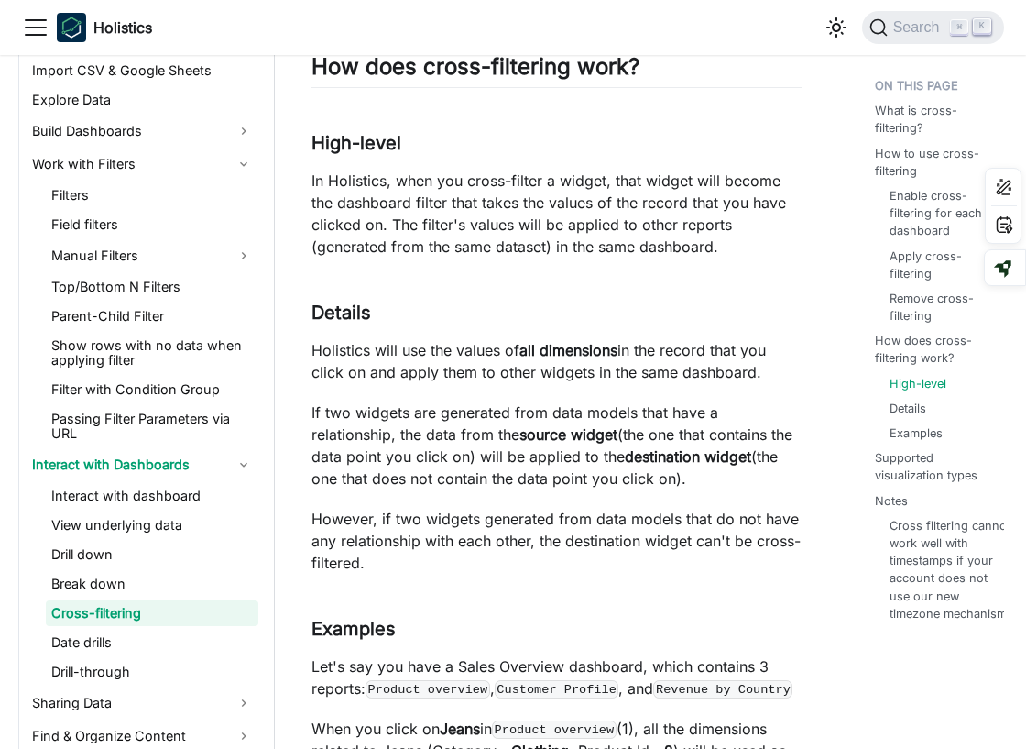
scroll to position [2488, 0]
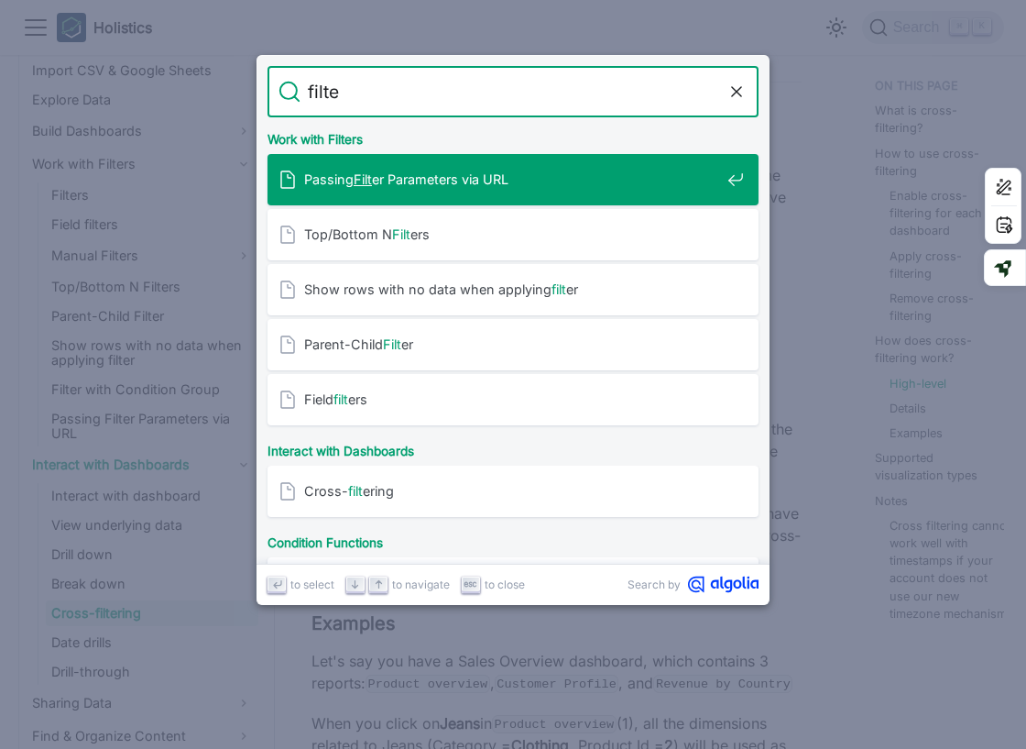
type input "filter"
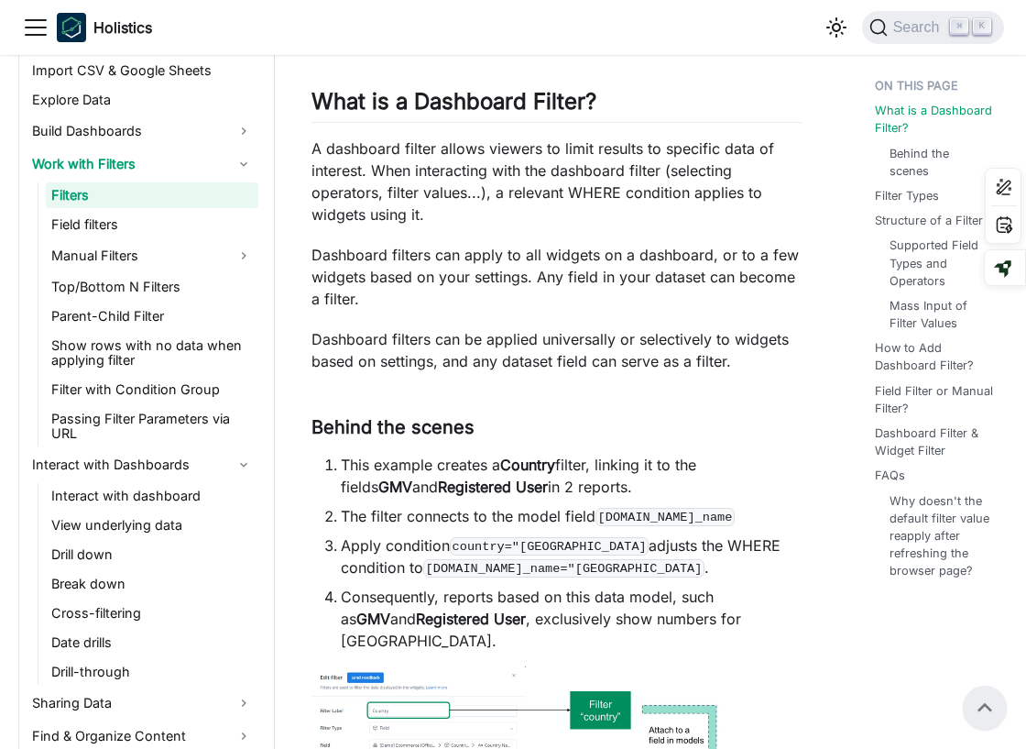
scroll to position [608, 0]
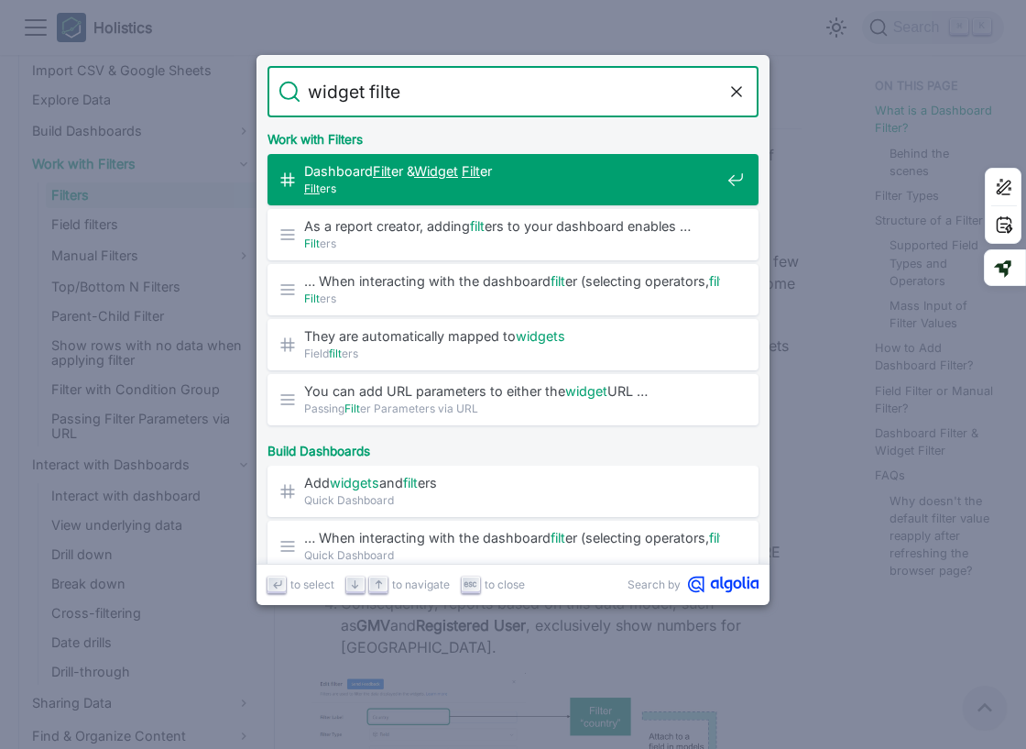
type input "widget filter"
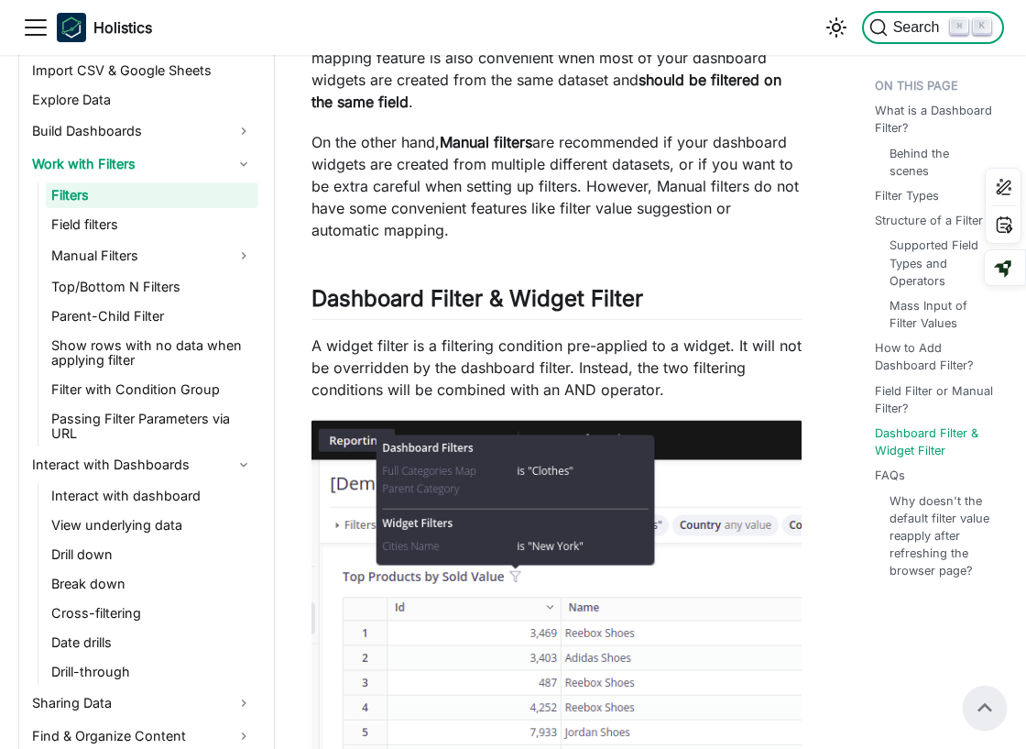
scroll to position [5452, 0]
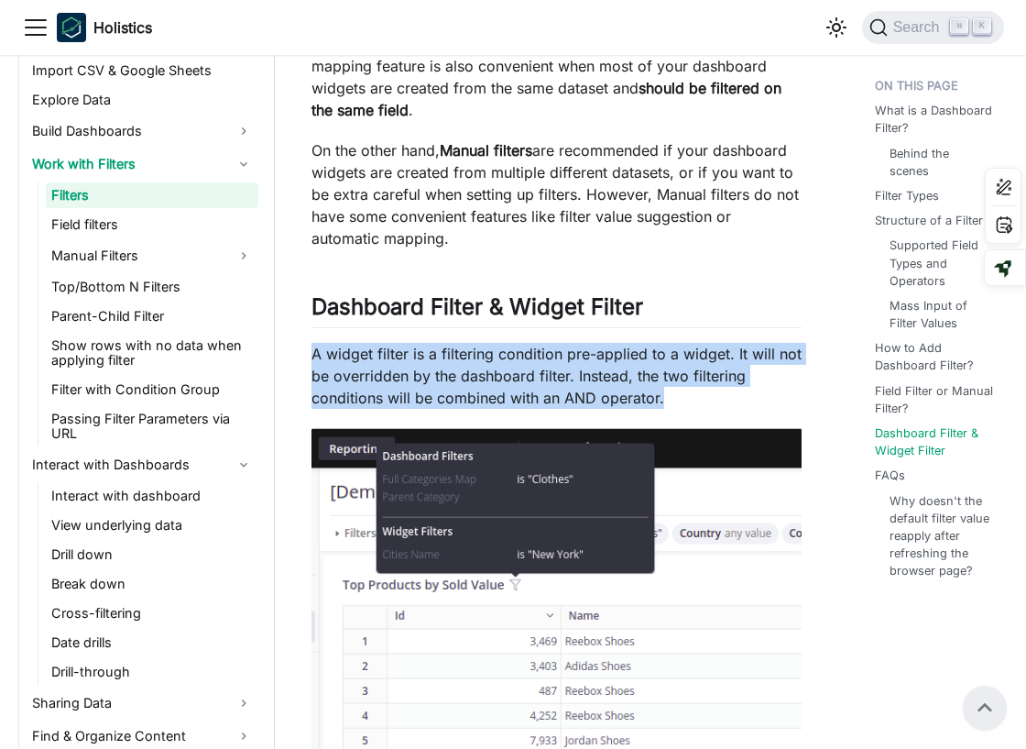
drag, startPoint x: 311, startPoint y: 329, endPoint x: 674, endPoint y: 373, distance: 365.6
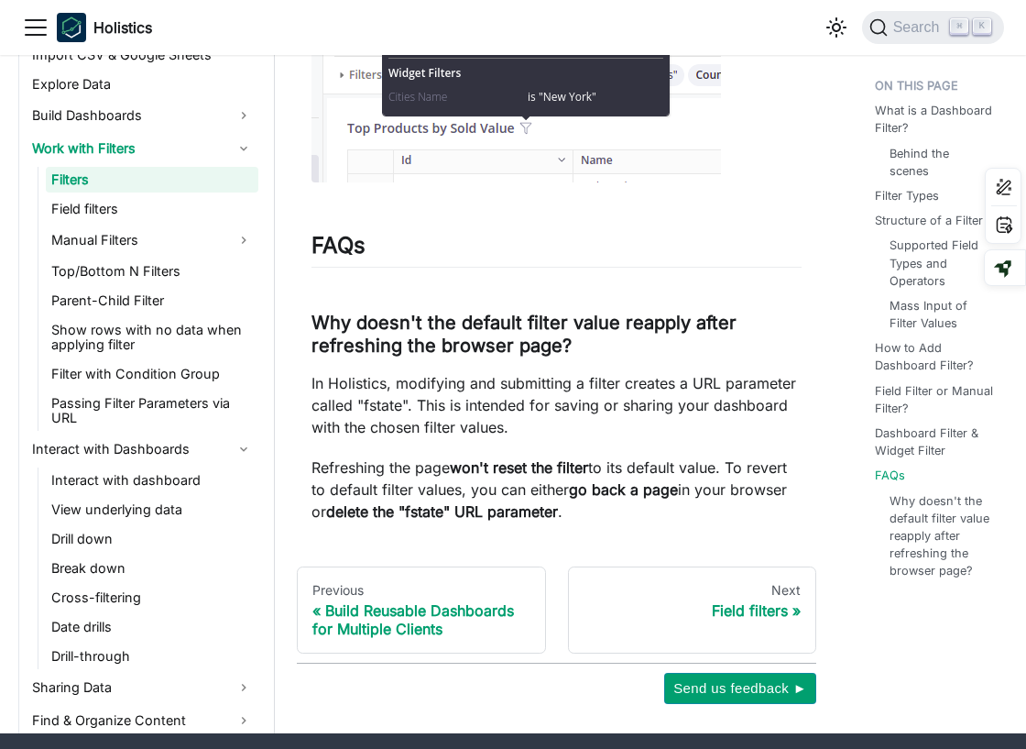
scroll to position [6831, 0]
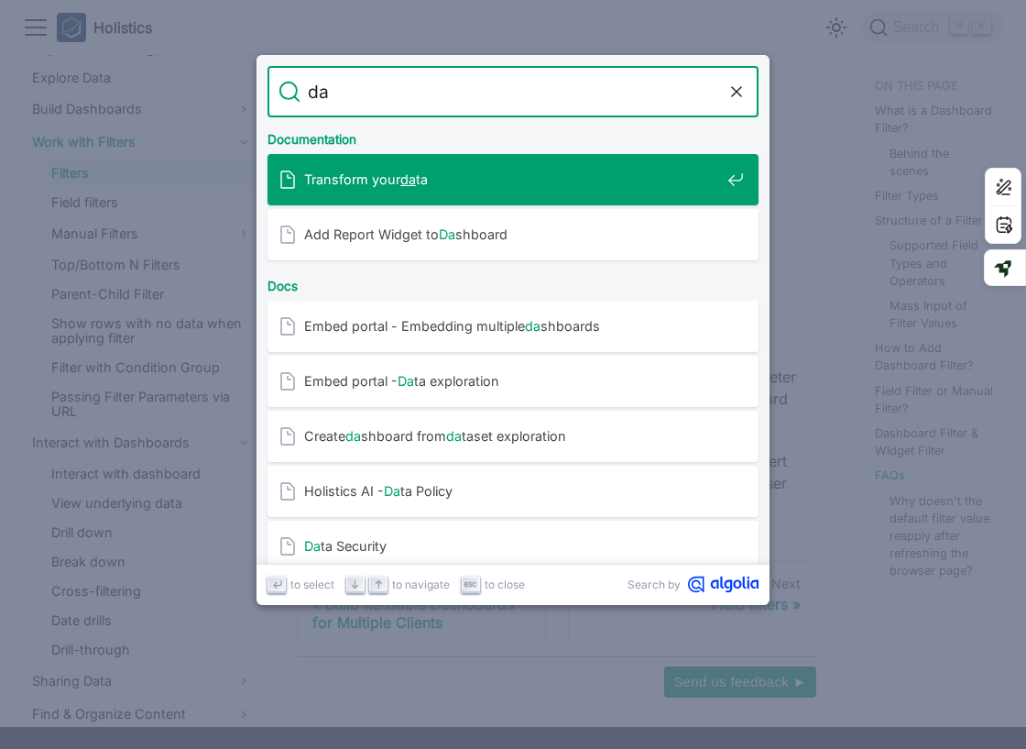
type input "d"
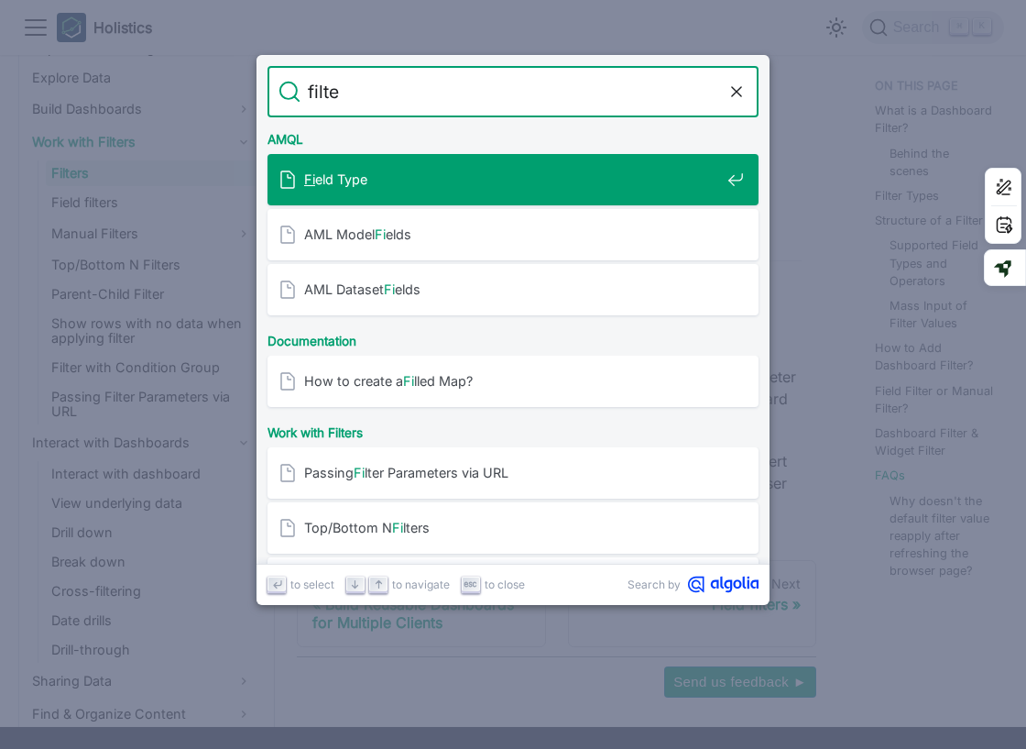
type input "filter"
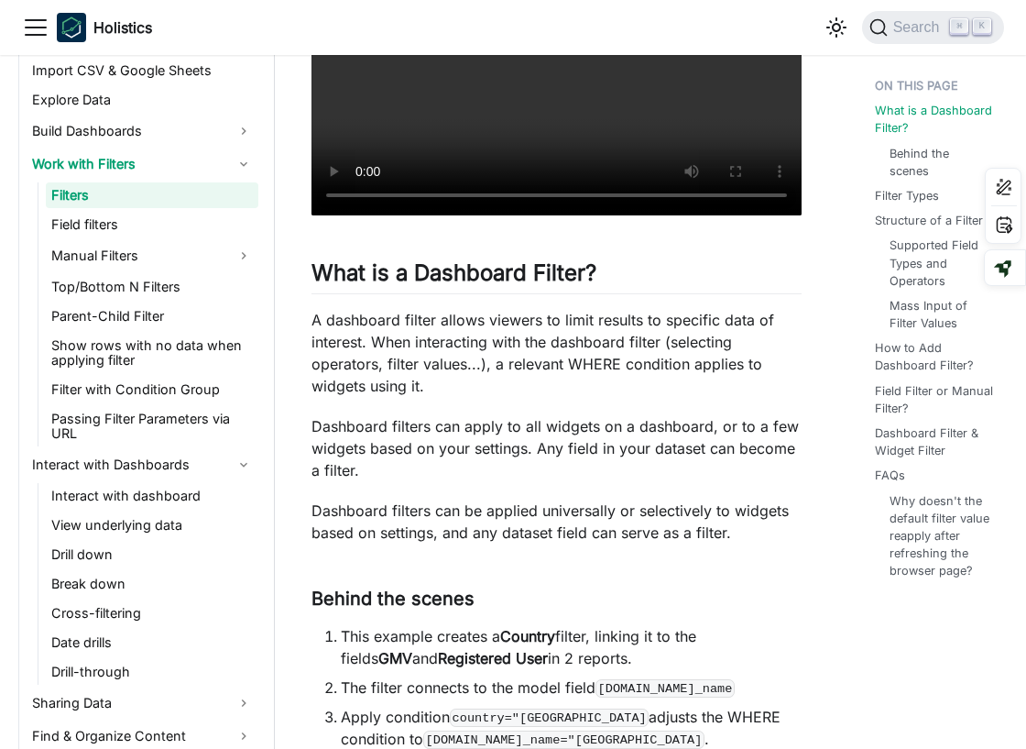
scroll to position [446, 0]
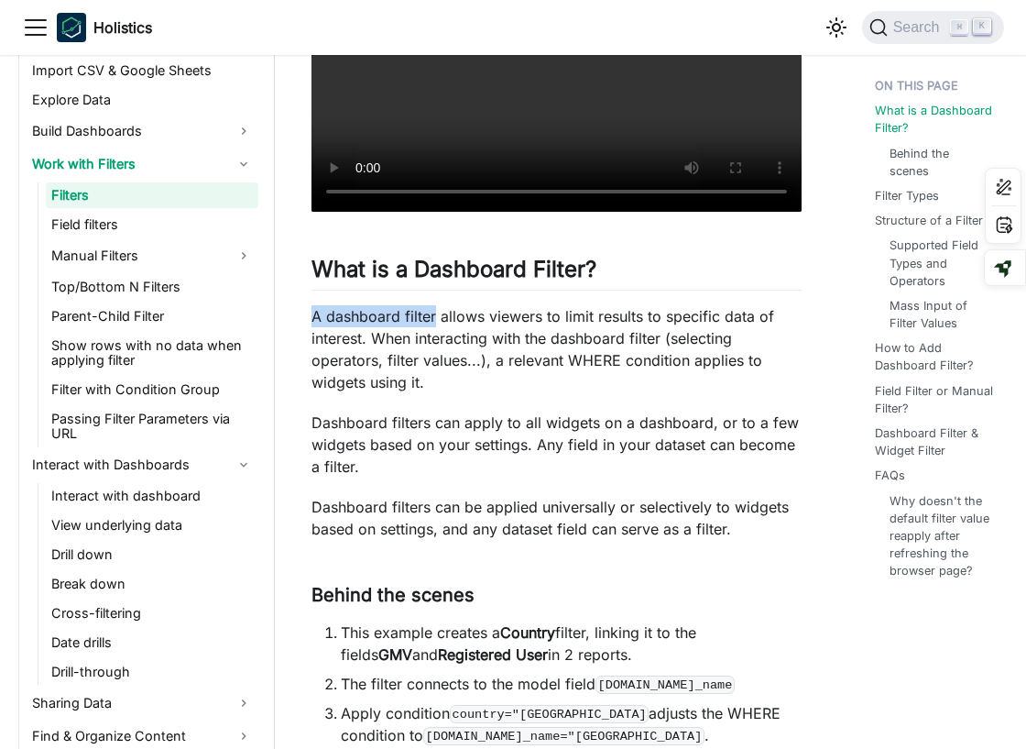
drag, startPoint x: 311, startPoint y: 318, endPoint x: 433, endPoint y: 317, distance: 122.8
click at [553, 468] on p "Dashboard filters can apply to all widgets on a dashboard, or to a few widgets …" at bounding box center [557, 445] width 490 height 66
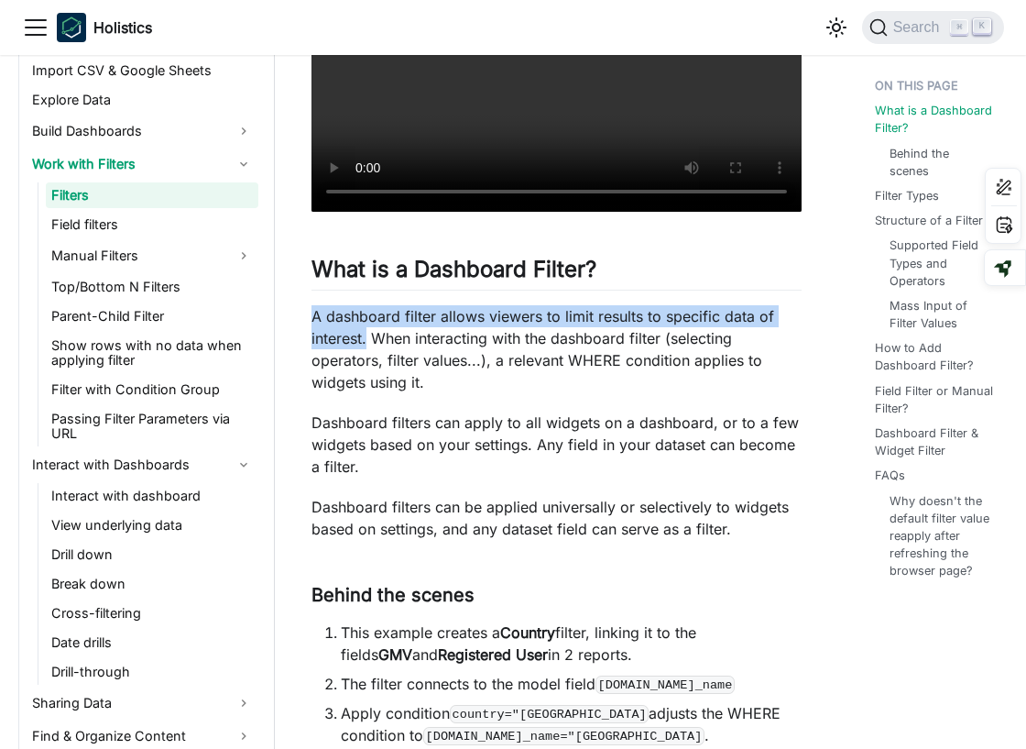
copy p "A dashboard filter allows viewers to limit results to specific data of interest."
drag, startPoint x: 307, startPoint y: 313, endPoint x: 367, endPoint y: 343, distance: 66.8
click at [474, 513] on p "Dashboard filters can be applied universally or selectively to widgets based on…" at bounding box center [557, 518] width 490 height 44
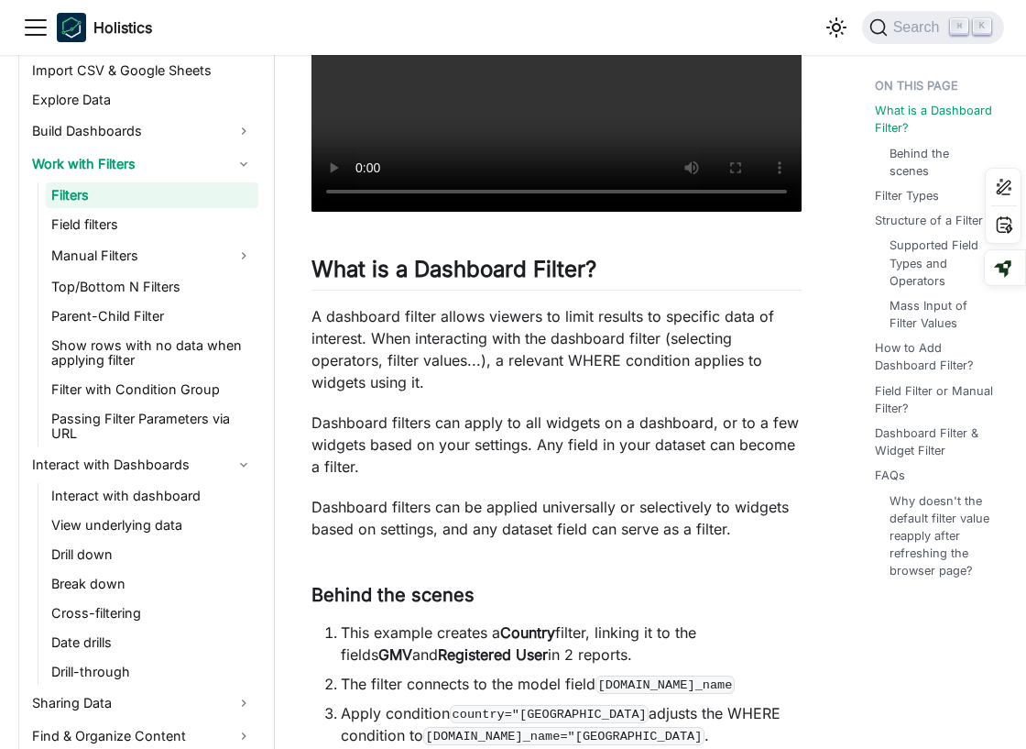
click at [348, 510] on p "Dashboard filters can be applied universally or selectively to widgets based on…" at bounding box center [557, 518] width 490 height 44
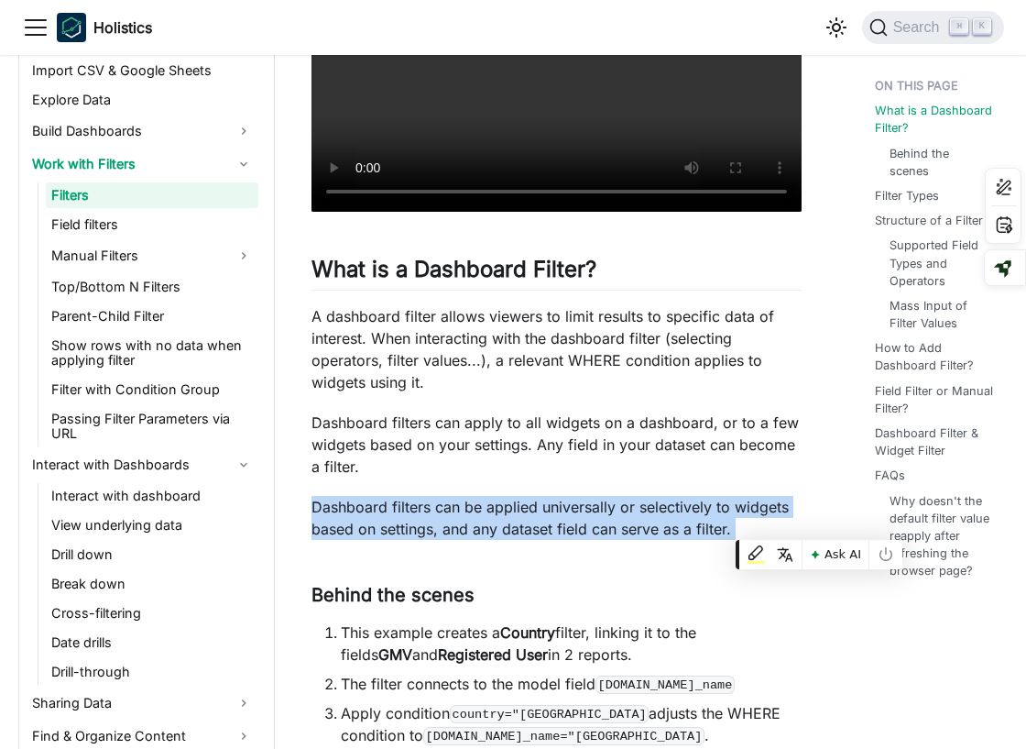
copy div "Dashboard filters can be applied universally or selectively to widgets based on…"
click at [580, 587] on h3 "Behind the scenes ​" at bounding box center [557, 595] width 490 height 23
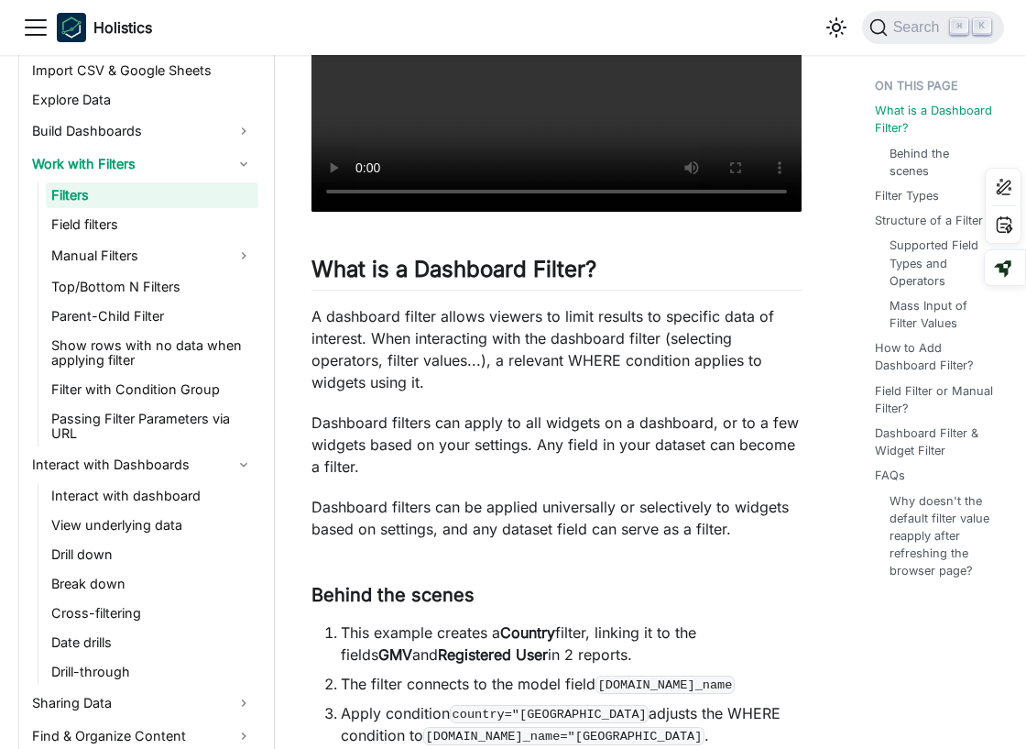
click at [344, 517] on p "Dashboard filters can be applied universally or selectively to widgets based on…" at bounding box center [557, 518] width 490 height 44
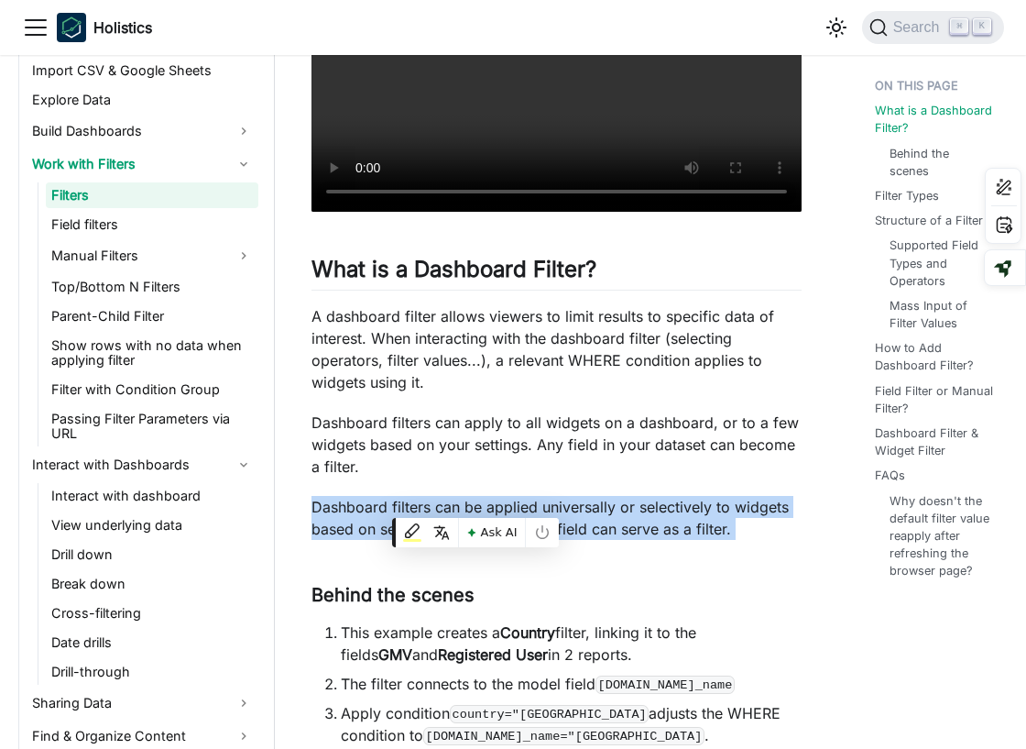
click at [344, 517] on p "Dashboard filters can be applied universally or selectively to widgets based on…" at bounding box center [557, 518] width 490 height 44
copy div "Dashboard filters can be applied universally or selectively to widgets based on…"
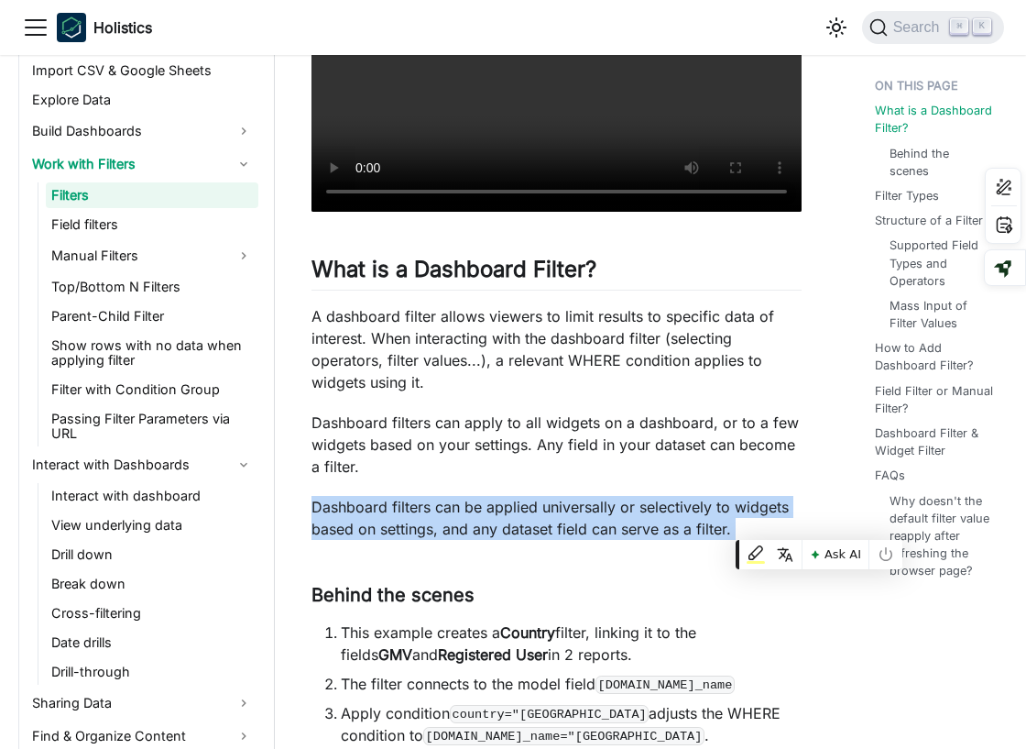
click at [528, 423] on p "Dashboard filters can apply to all widgets on a dashboard, or to a few widgets …" at bounding box center [557, 445] width 490 height 66
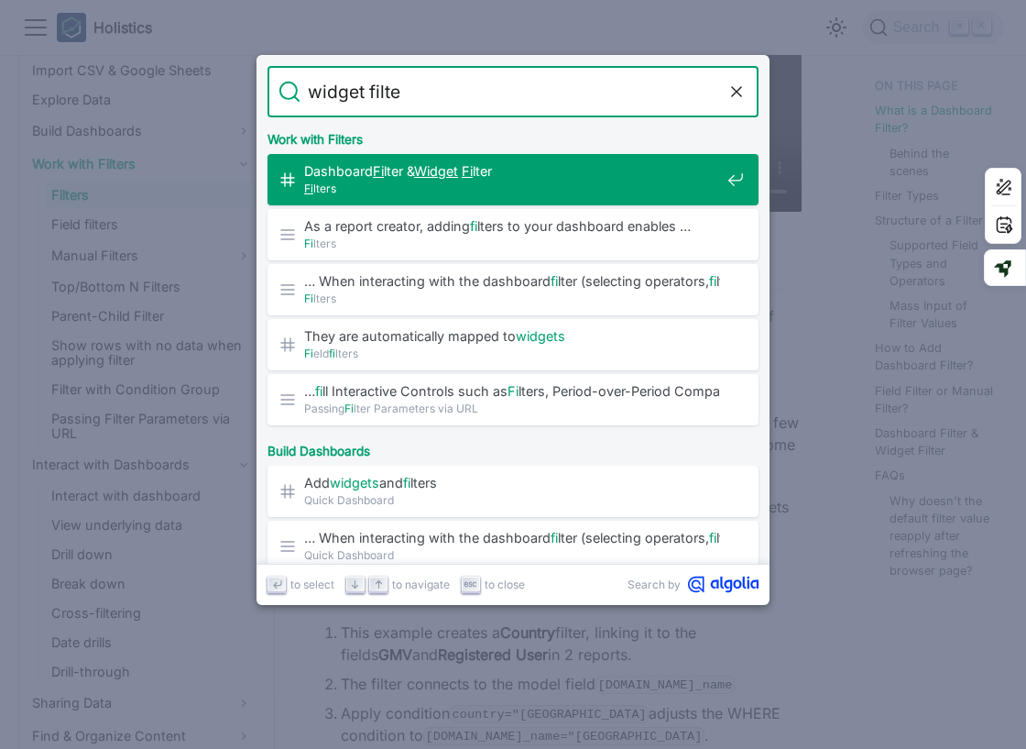
type input "widget filter"
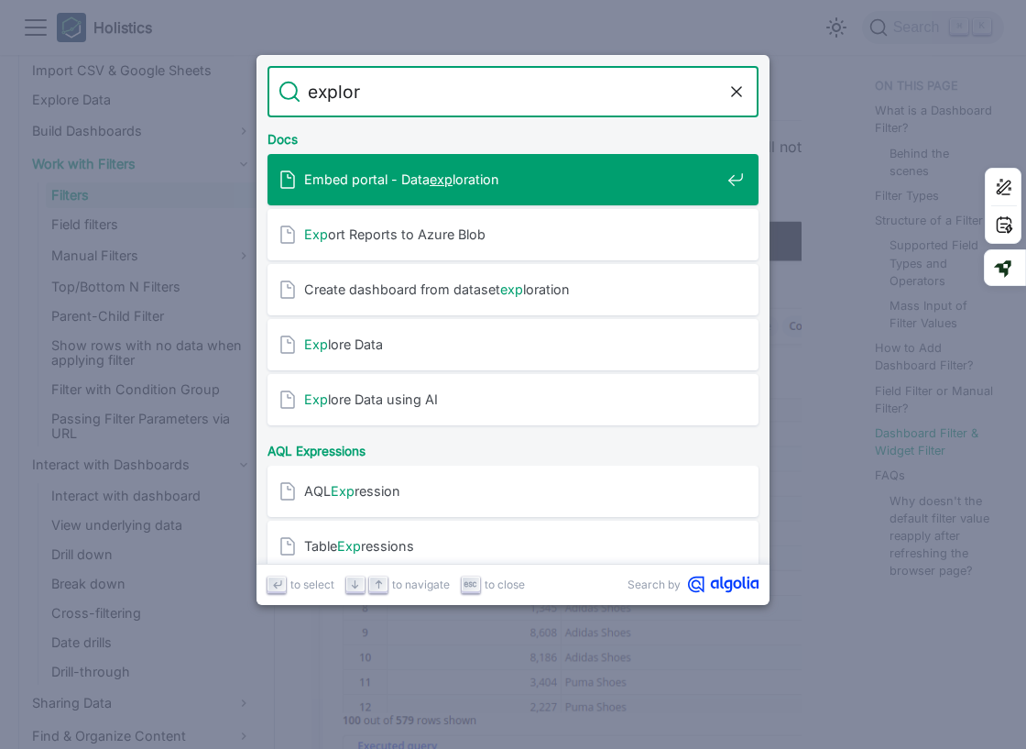
type input "explore"
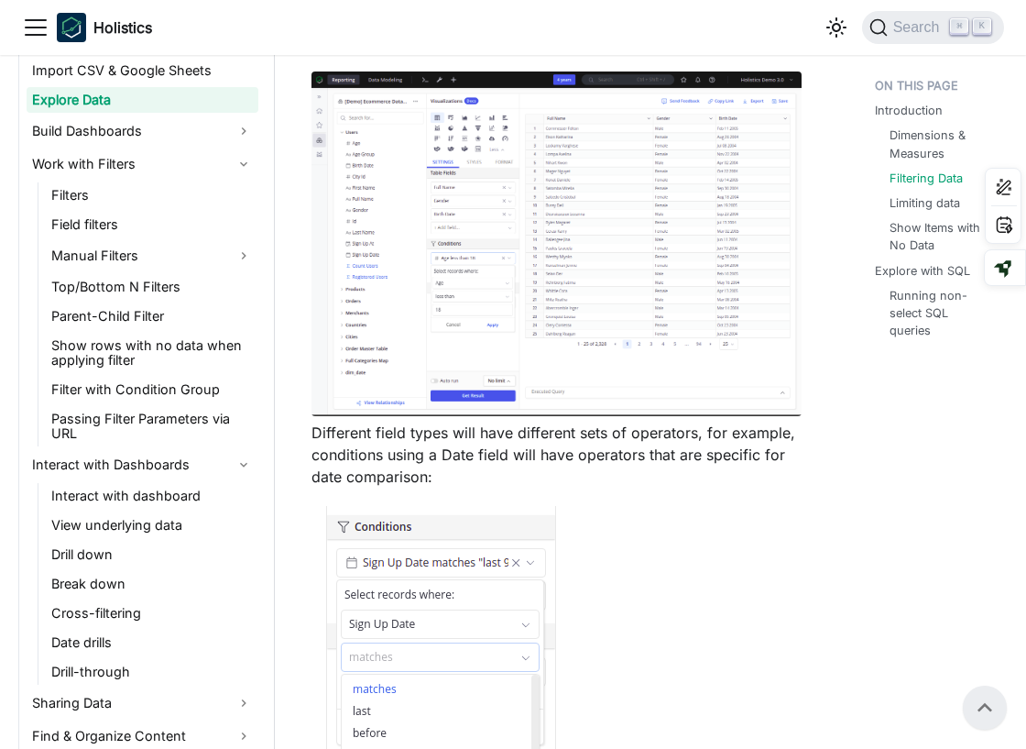
scroll to position [1995, 0]
